Goal: Information Seeking & Learning: Learn about a topic

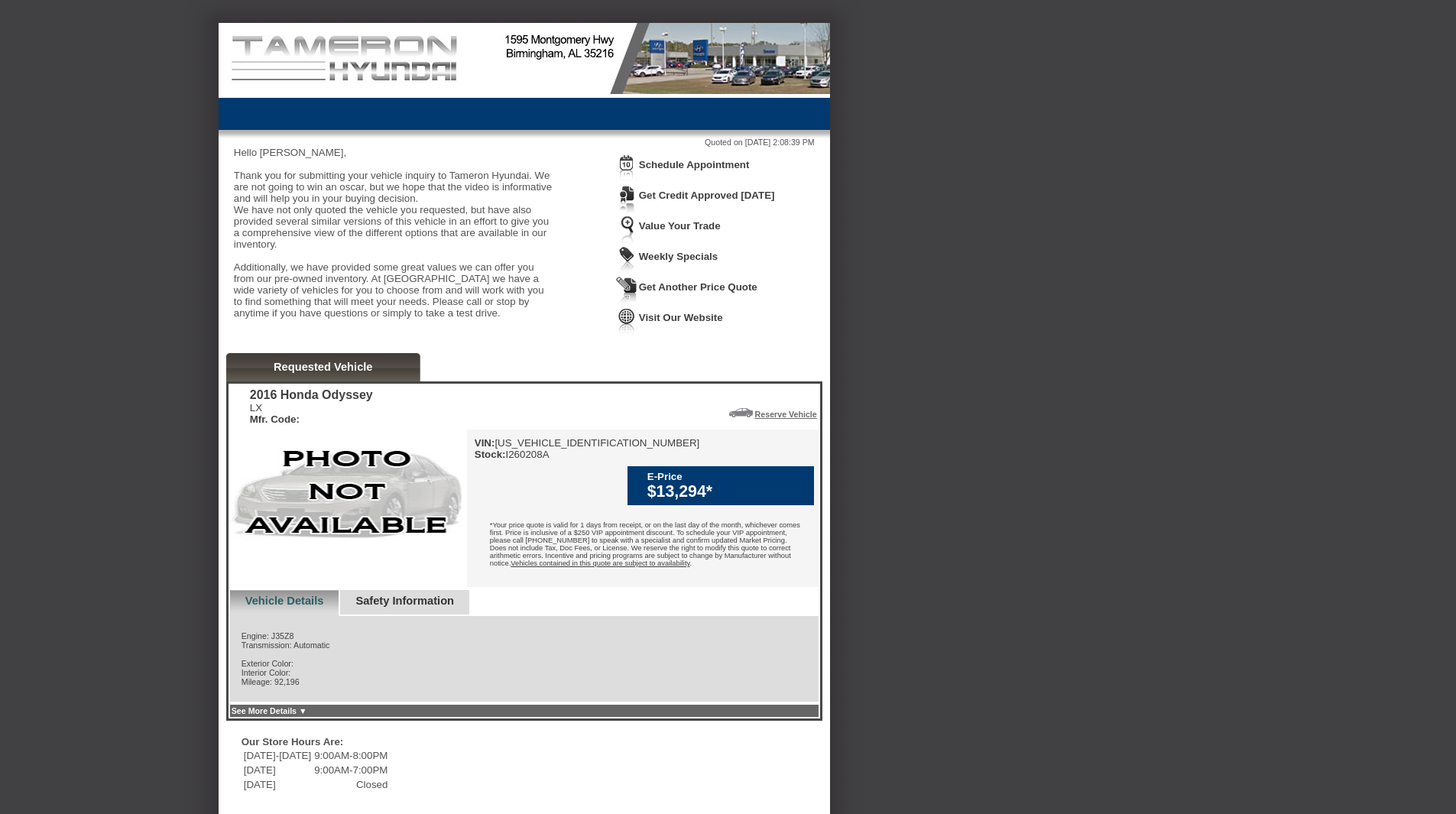
click at [282, 373] on link "Requested Vehicle" at bounding box center [323, 367] width 99 height 13
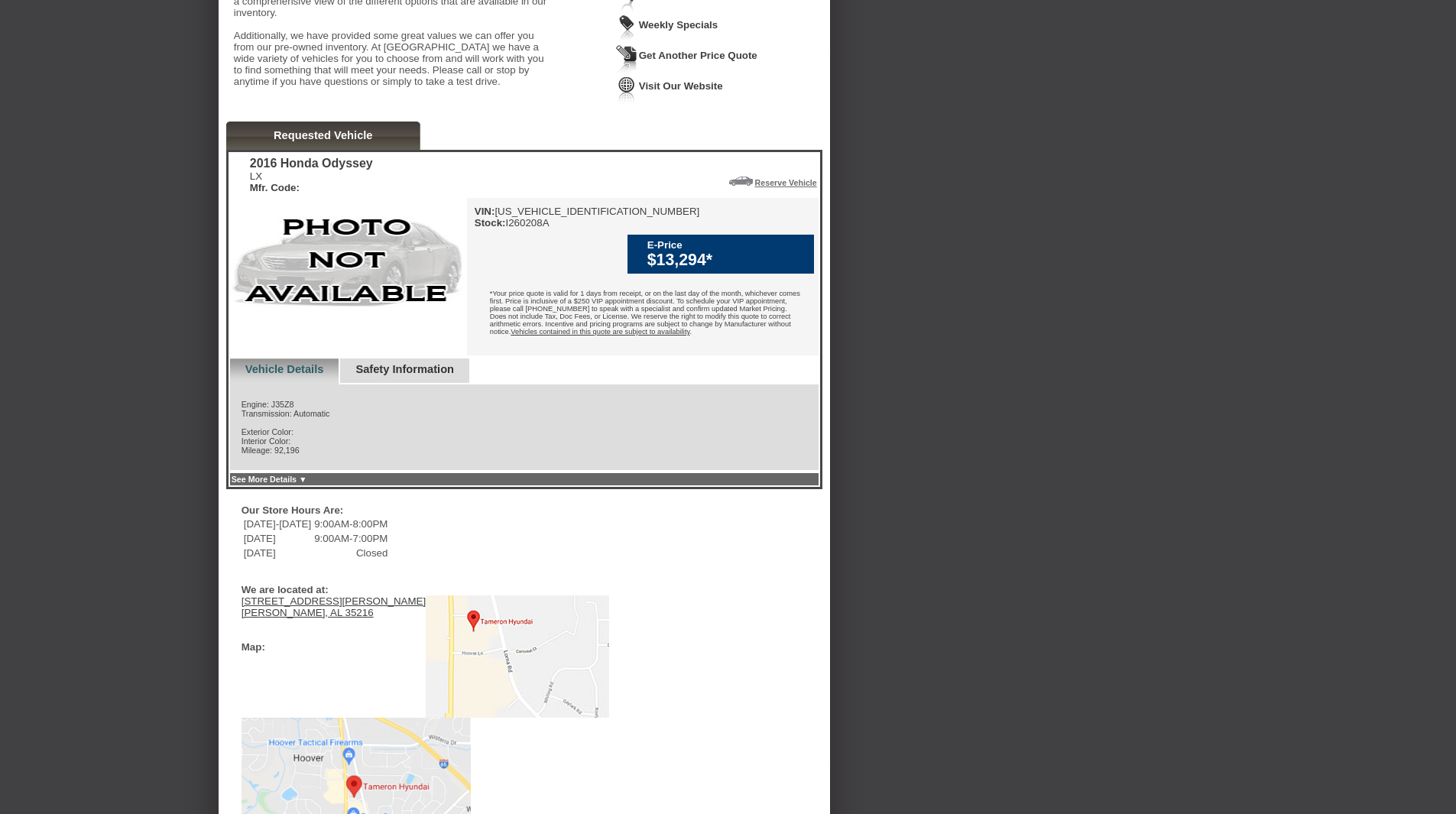
scroll to position [306, 0]
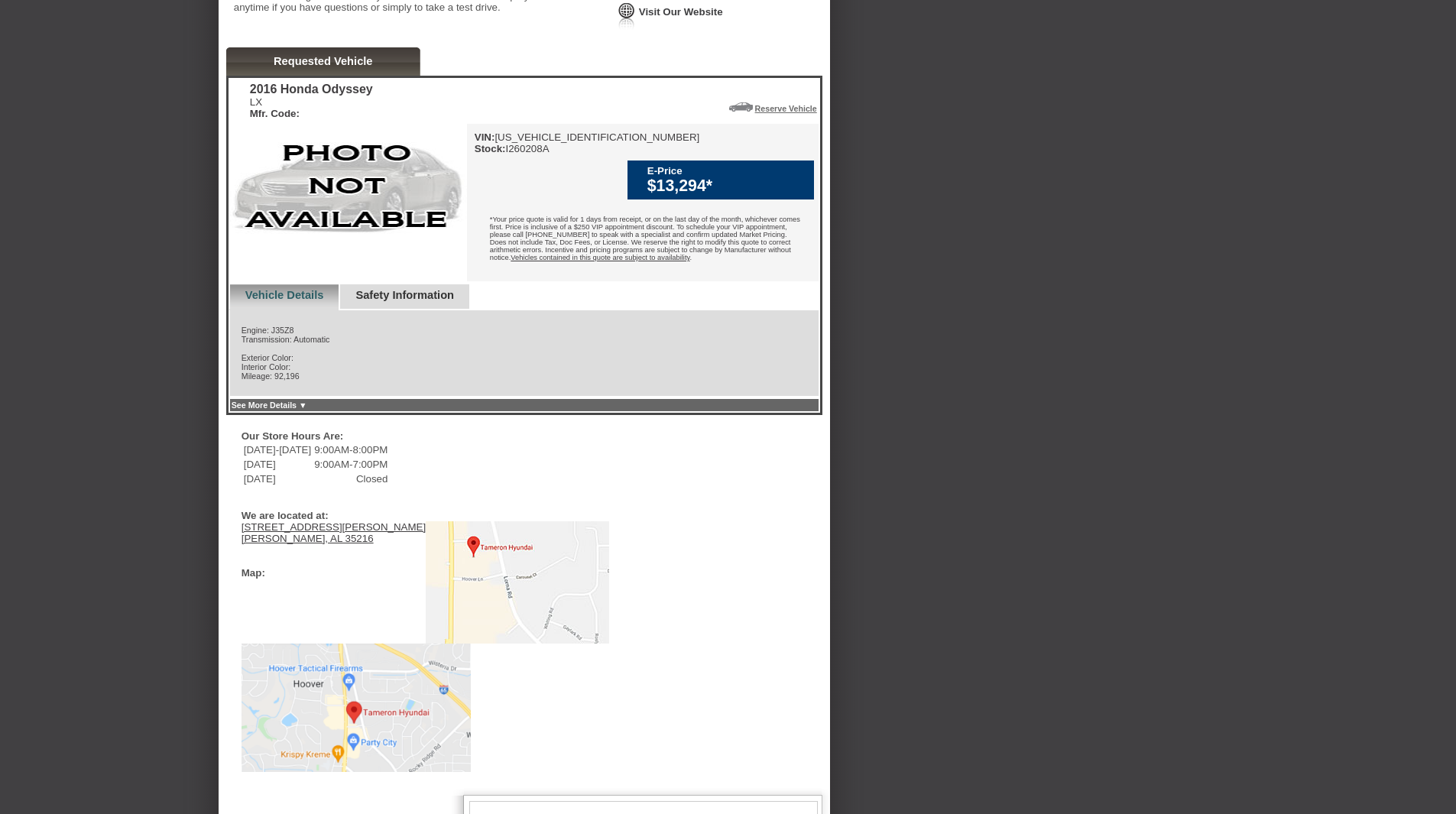
click at [416, 301] on link "Safety Information" at bounding box center [404, 294] width 98 height 13
